Goal: Find specific page/section: Find specific page/section

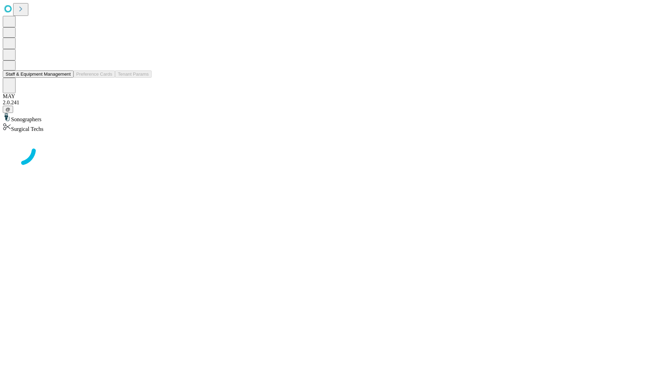
click at [66, 78] on button "Staff & Equipment Management" at bounding box center [38, 73] width 71 height 7
